Goal: Information Seeking & Learning: Learn about a topic

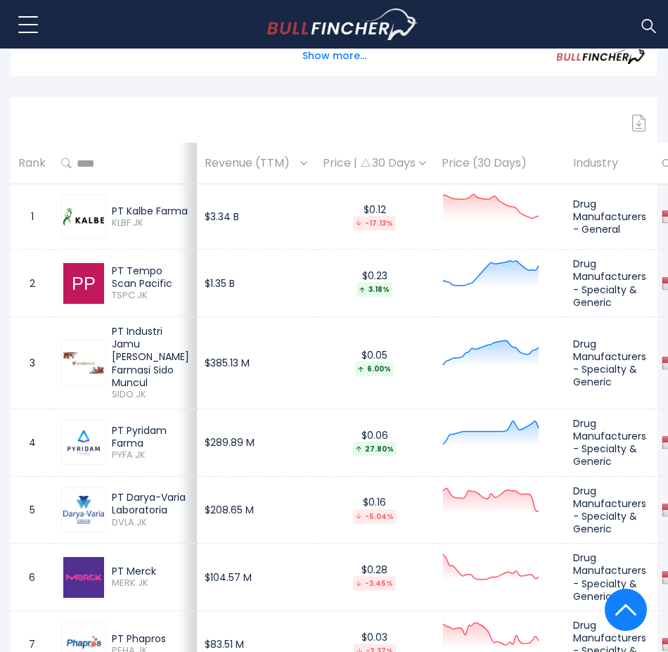
scroll to position [660, 0]
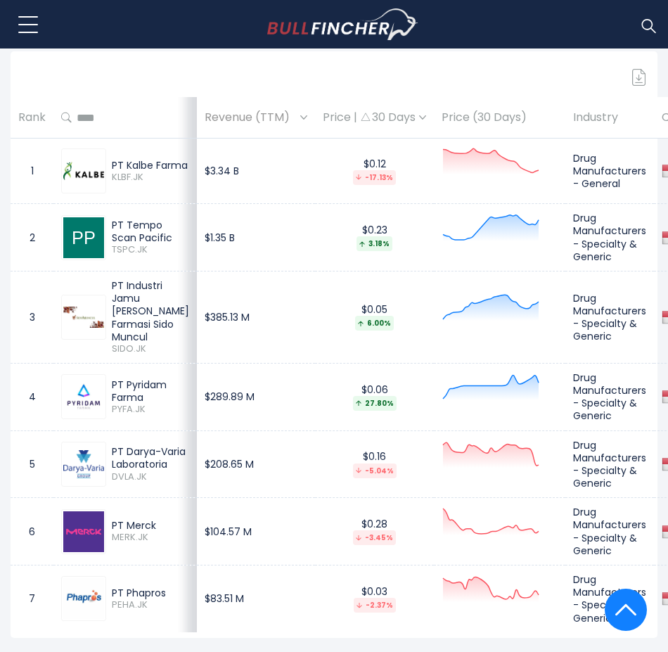
scroll to position [633, 0]
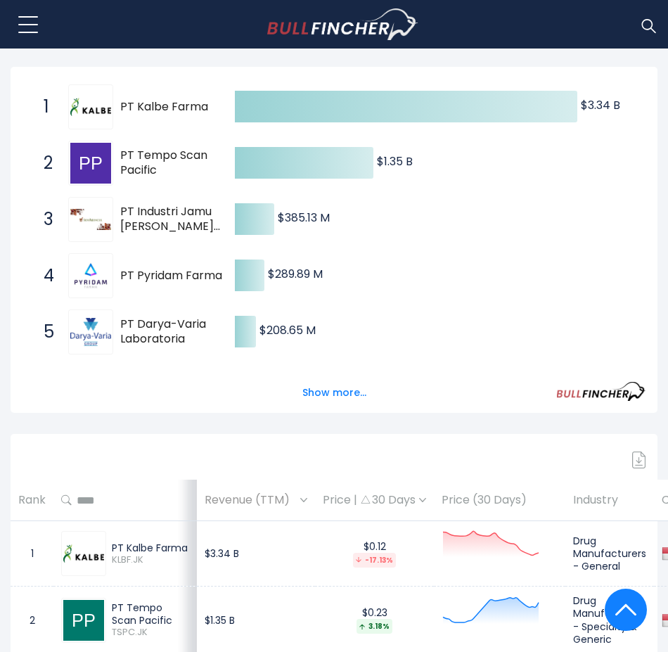
scroll to position [211, 0]
